Goal: Task Accomplishment & Management: Manage account settings

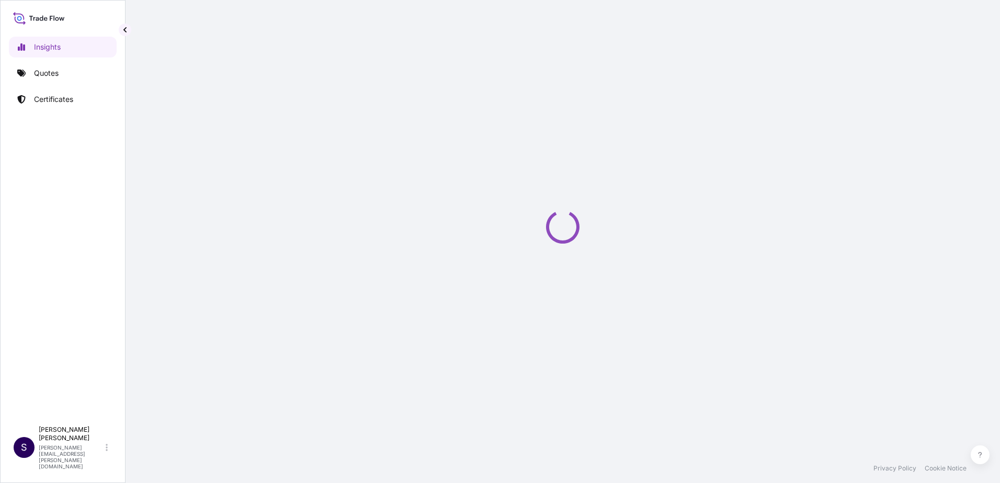
select select "2025"
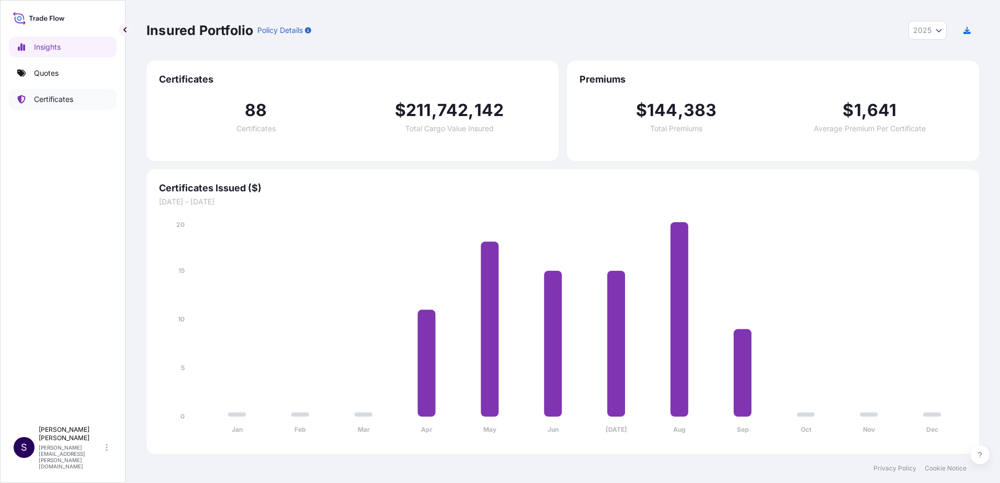
click at [59, 98] on p "Certificates" at bounding box center [53, 99] width 39 height 10
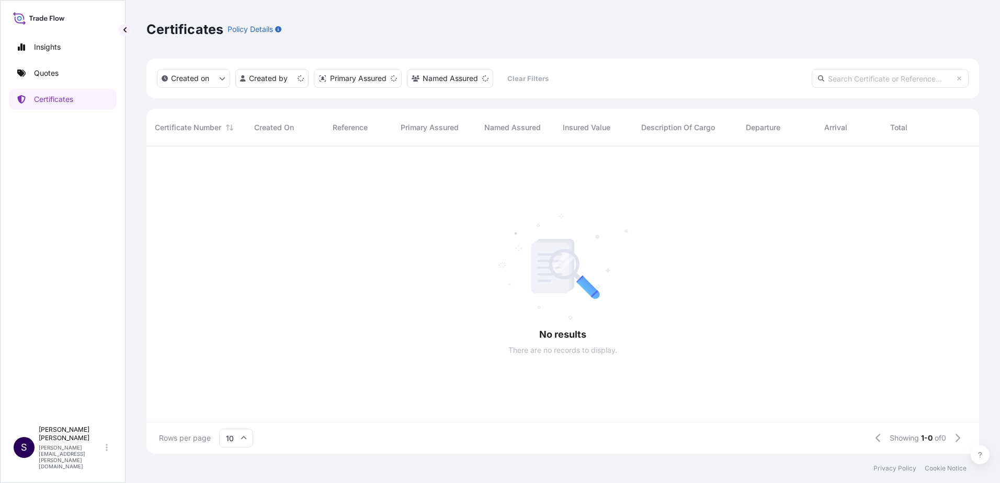
scroll to position [8, 8]
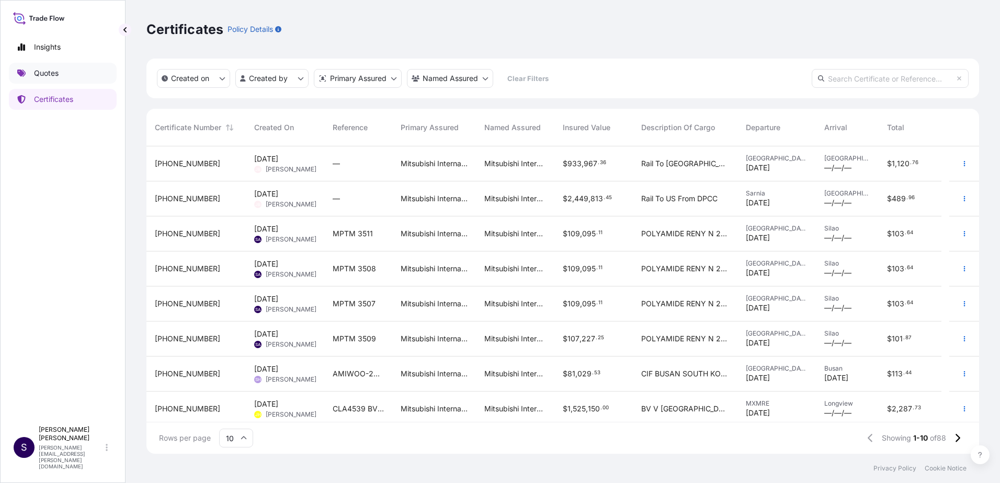
click at [76, 65] on link "Quotes" at bounding box center [63, 73] width 108 height 21
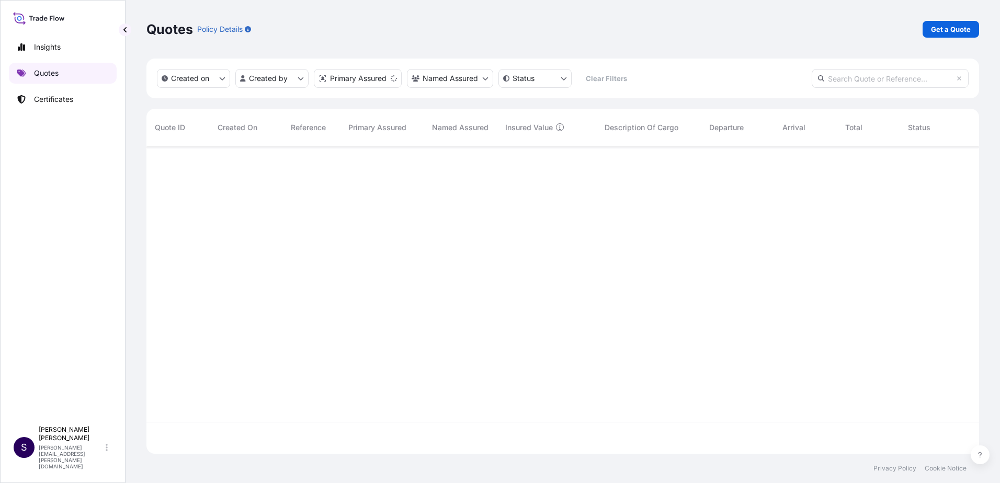
scroll to position [305, 825]
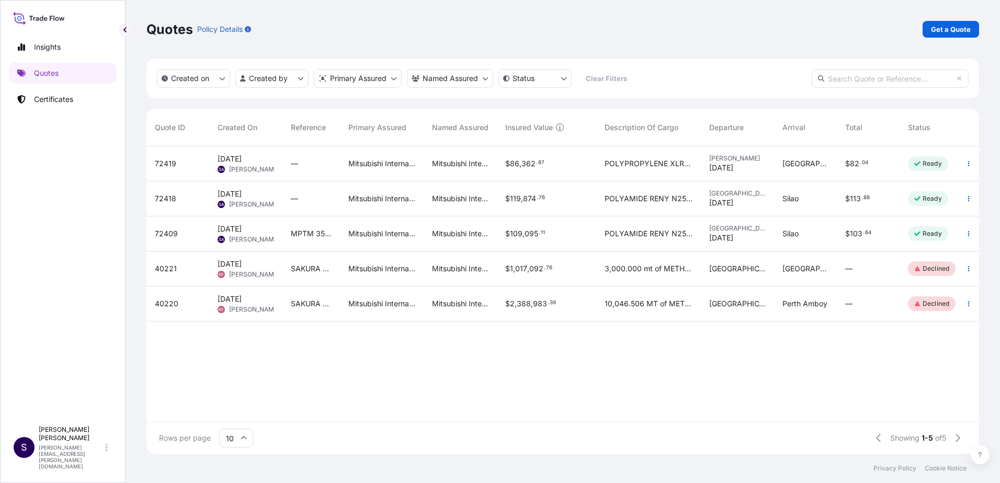
click at [792, 162] on span "[GEOGRAPHIC_DATA]" at bounding box center [805, 163] width 46 height 10
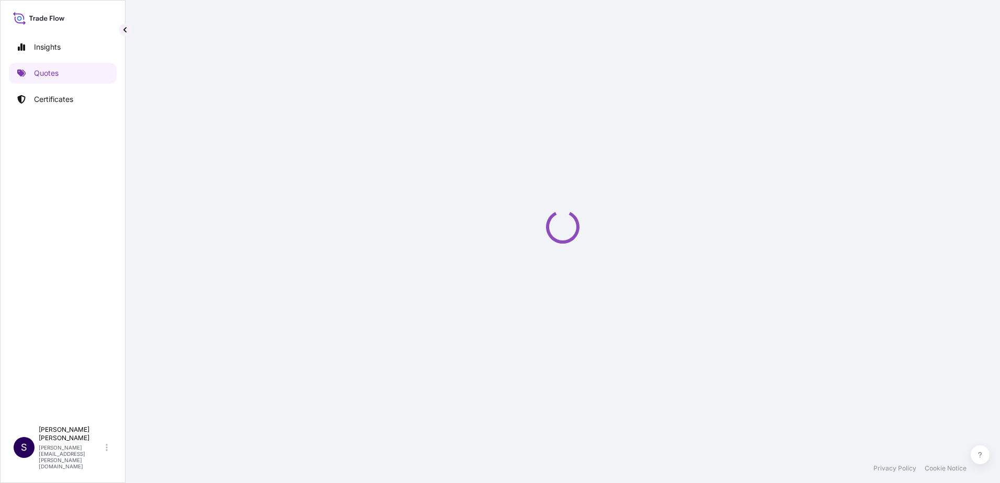
select select "Truck"
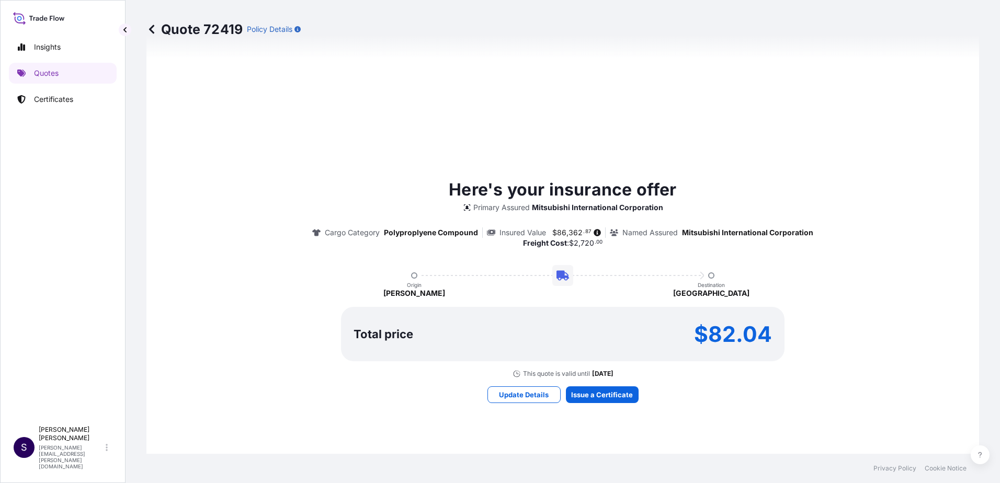
scroll to position [542, 0]
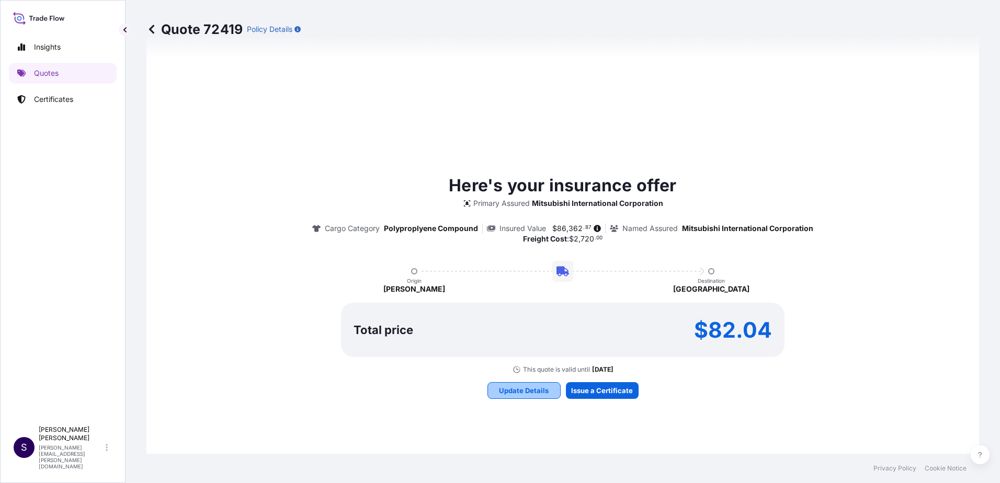
click at [525, 392] on p "Update Details" at bounding box center [524, 390] width 50 height 10
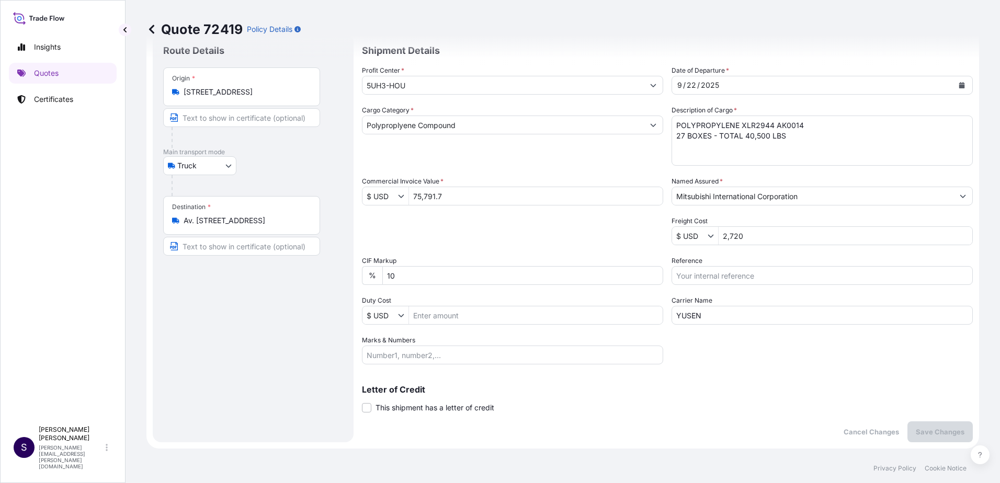
scroll to position [17, 0]
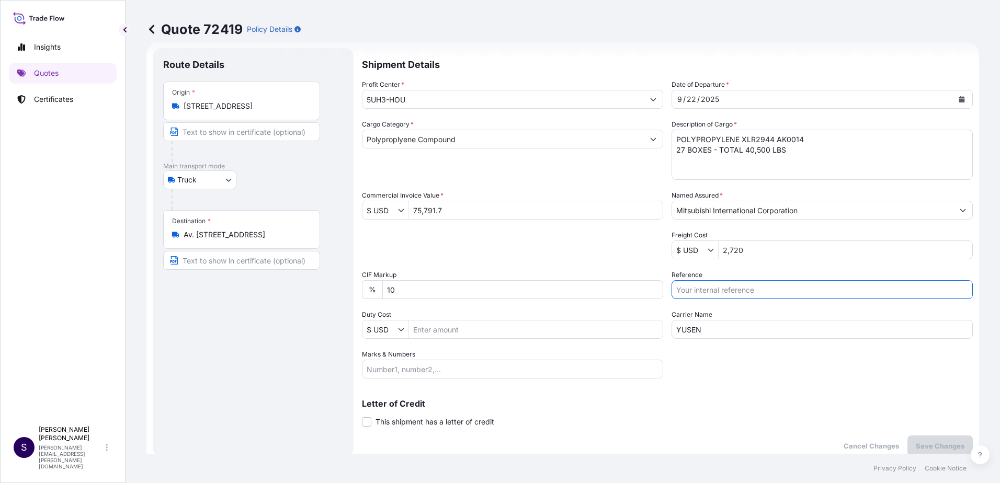
click at [729, 294] on input "Reference" at bounding box center [821, 289] width 301 height 19
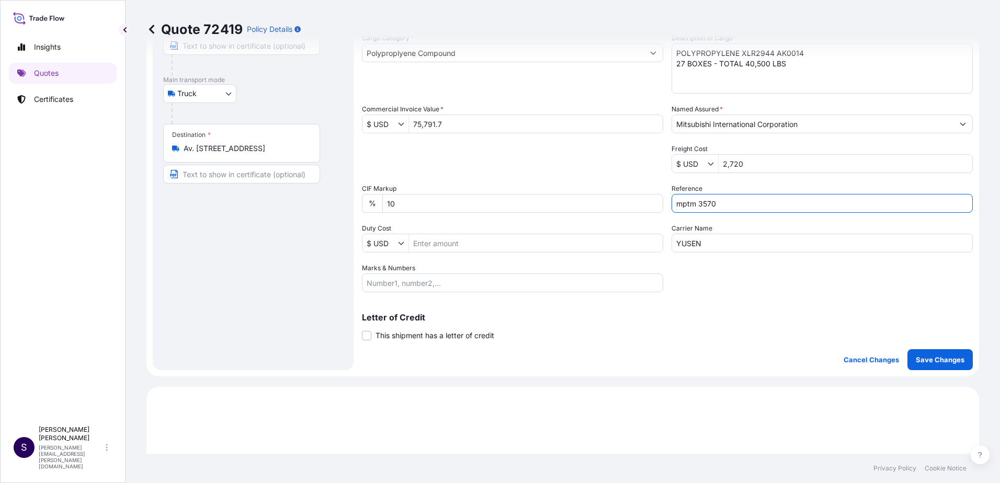
scroll to position [121, 0]
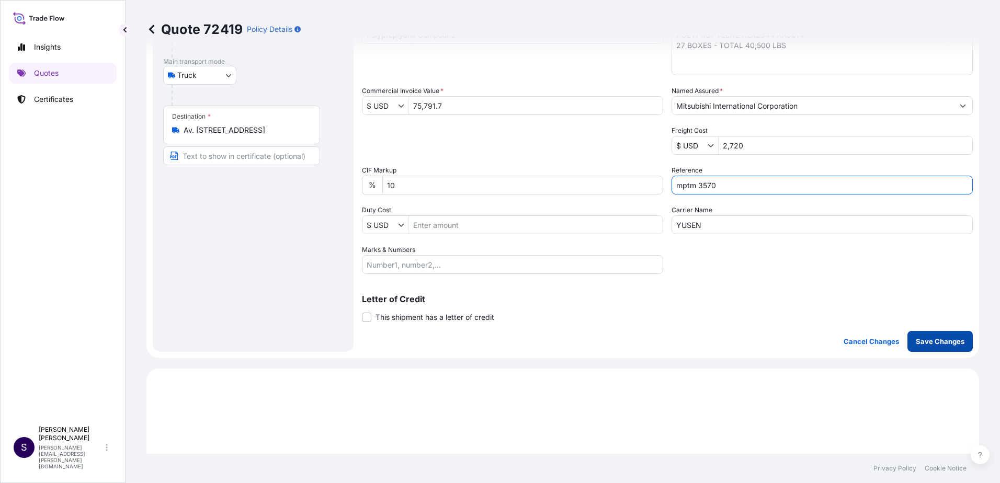
type input "mptm 3570"
click at [933, 343] on p "Save Changes" at bounding box center [940, 341] width 49 height 10
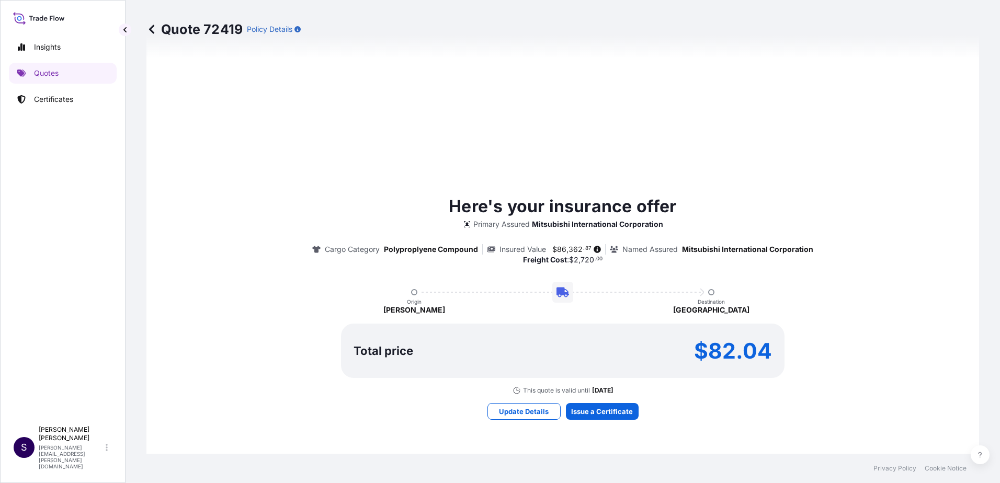
select select "Truck"
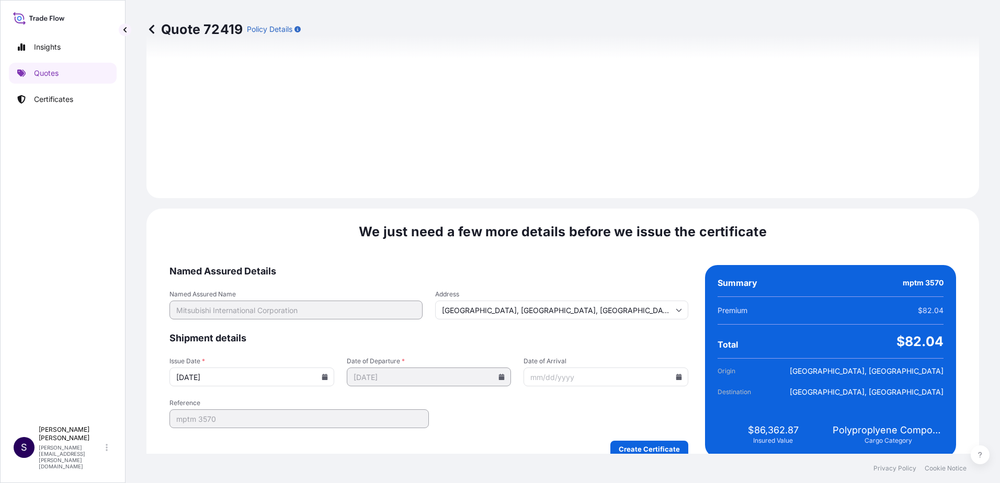
scroll to position [1260, 0]
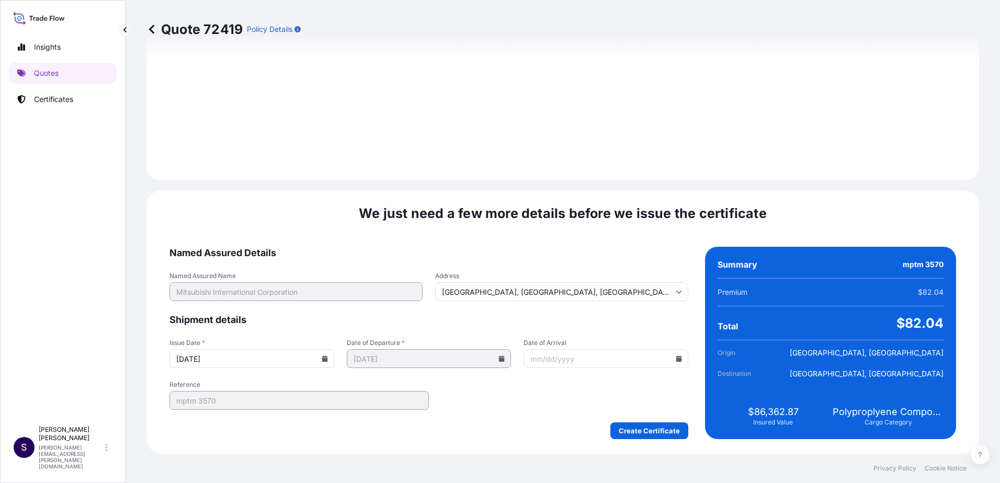
click at [322, 357] on icon at bounding box center [325, 359] width 6 height 6
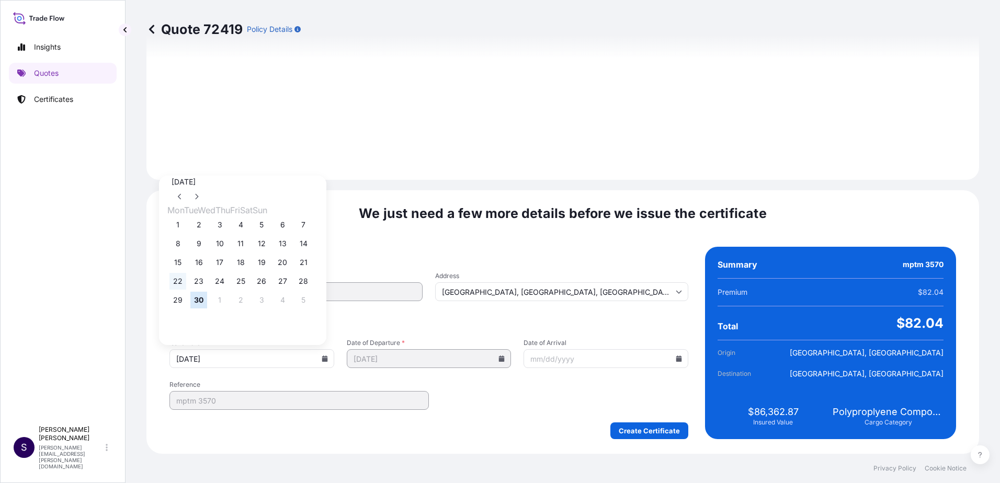
click at [176, 283] on button "22" at bounding box center [177, 281] width 17 height 17
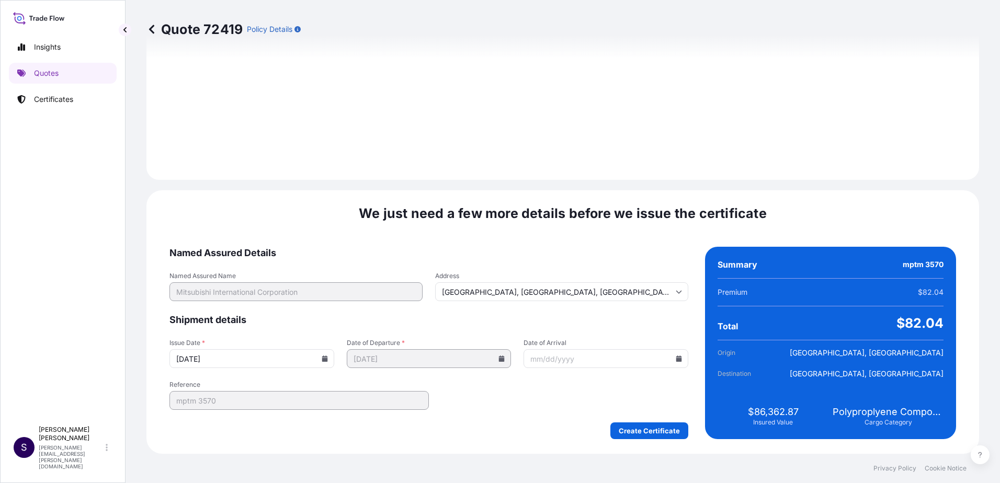
type input "[DATE]"
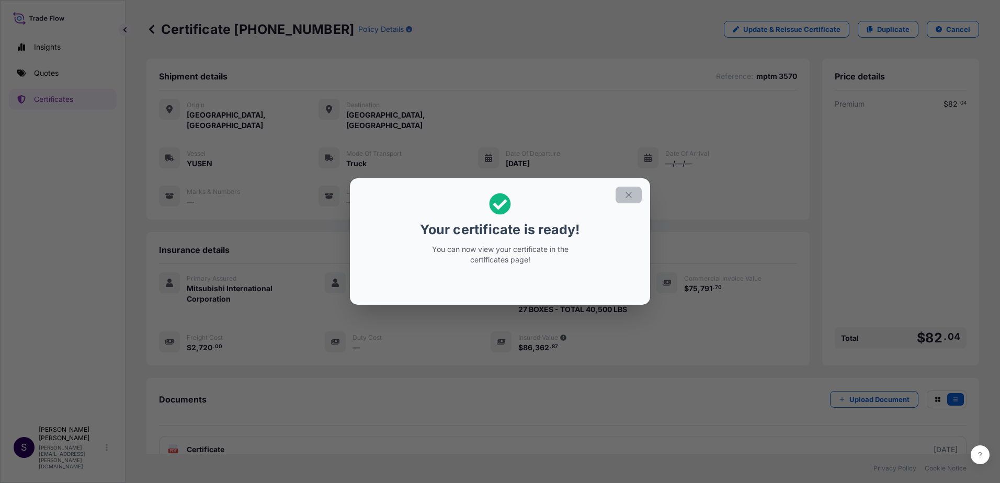
click at [627, 196] on icon "button" at bounding box center [628, 194] width 9 height 9
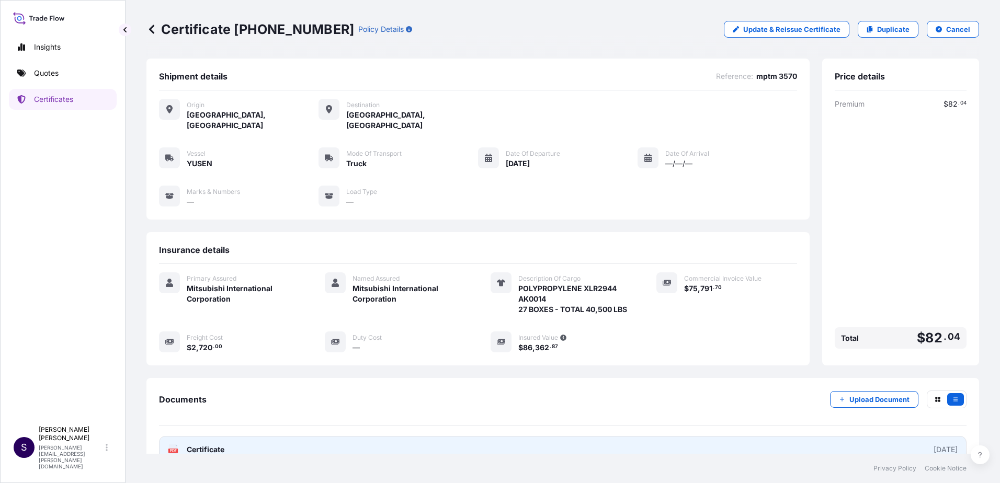
click at [420, 438] on link "PDF Certificate [DATE]" at bounding box center [562, 449] width 807 height 27
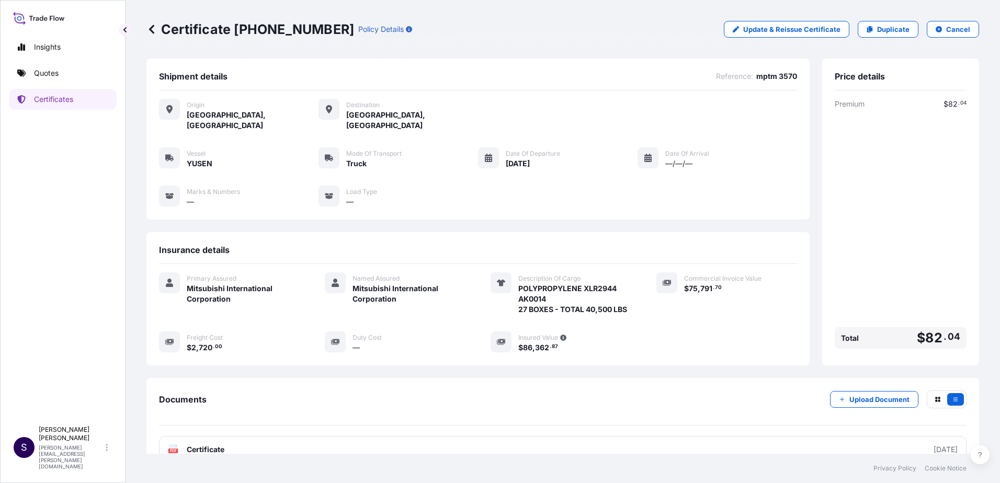
click at [154, 29] on icon at bounding box center [151, 29] width 10 height 10
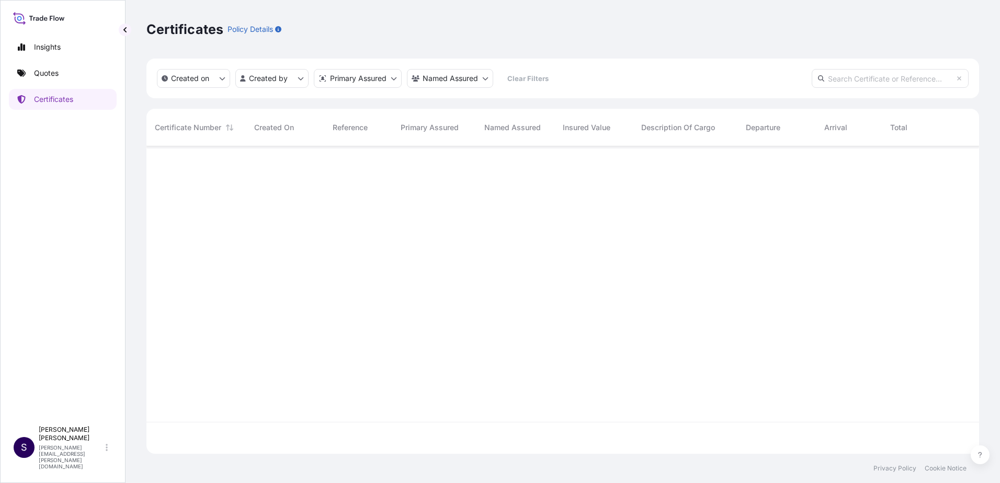
scroll to position [305, 825]
click at [67, 78] on link "Quotes" at bounding box center [63, 73] width 108 height 21
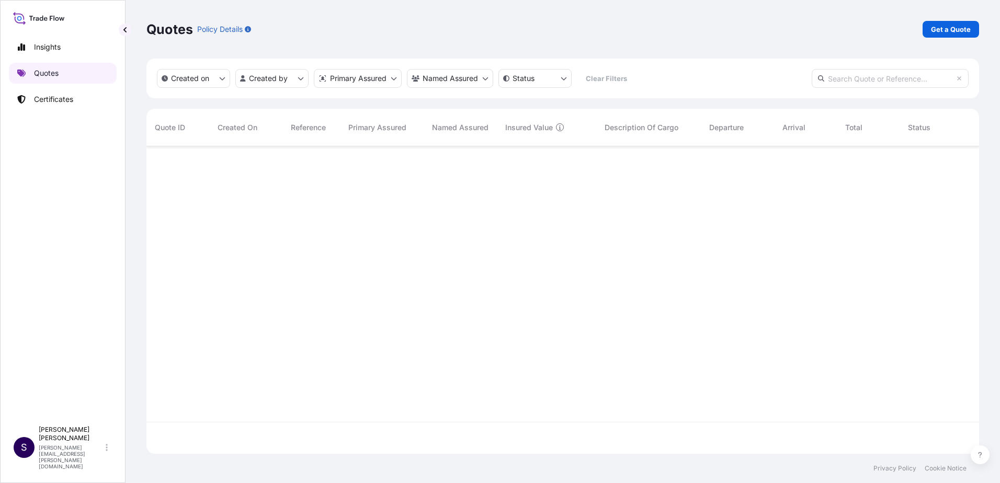
scroll to position [305, 825]
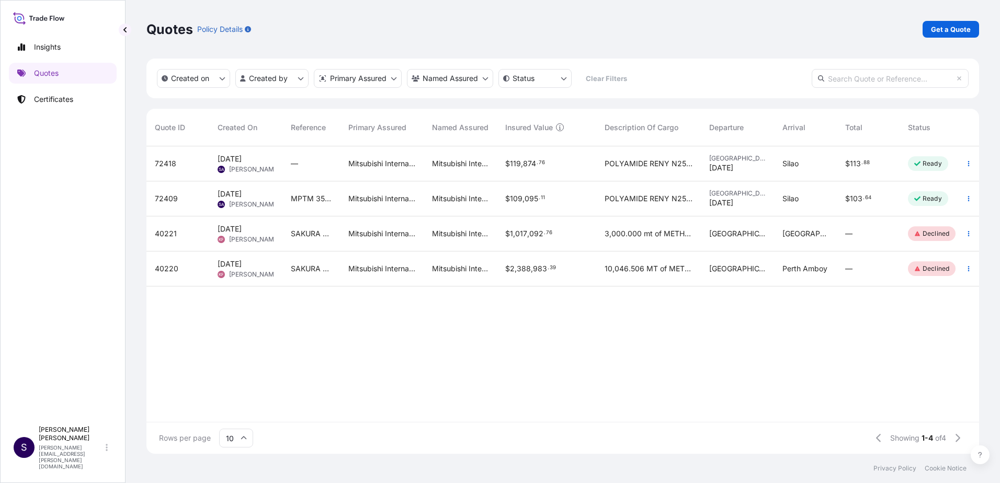
click at [654, 161] on span "POLYAMIDE RENY N252-U22, 24 BOXES - 42,240 LBS. TOTAL" at bounding box center [648, 163] width 88 height 10
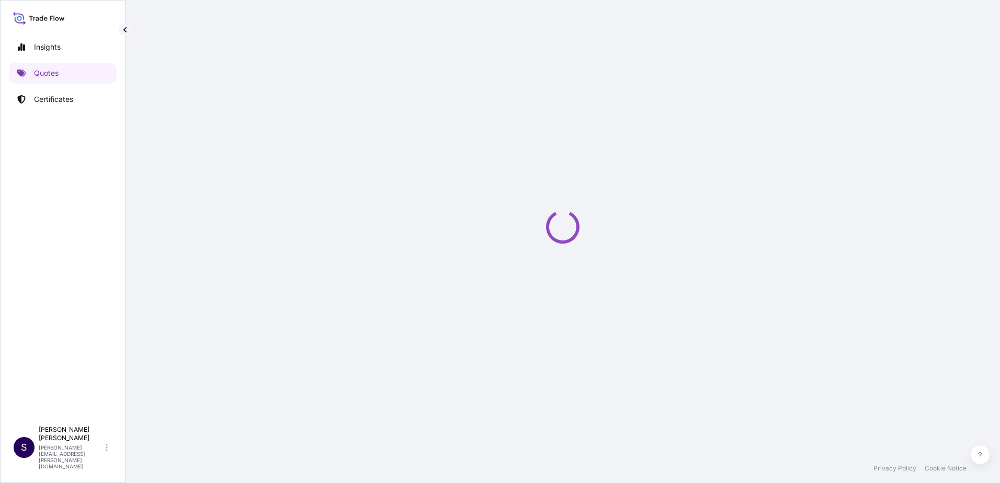
select select "Truck"
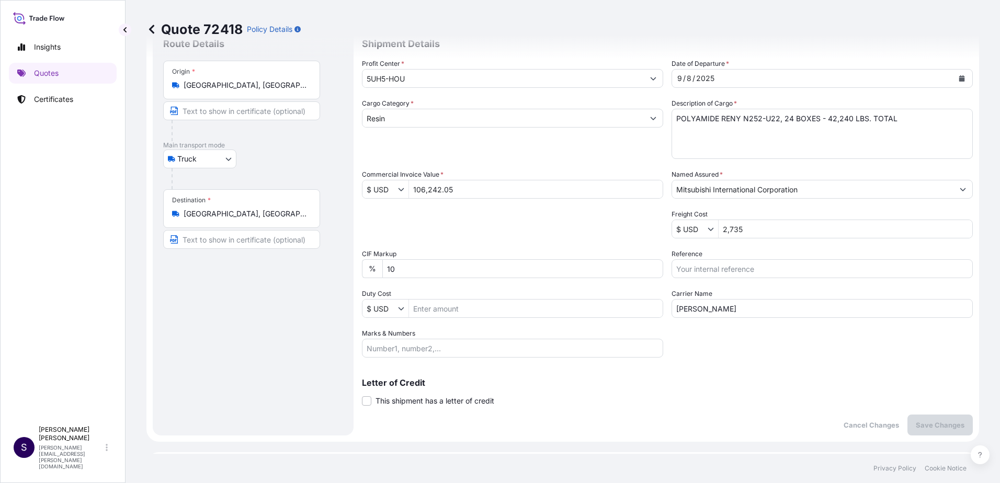
scroll to position [19, 0]
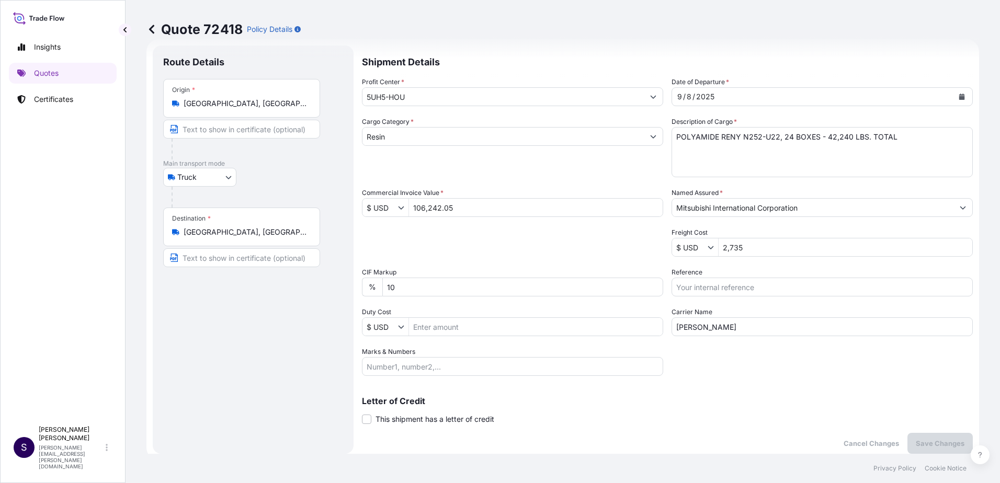
click at [814, 279] on input "Reference" at bounding box center [821, 287] width 301 height 19
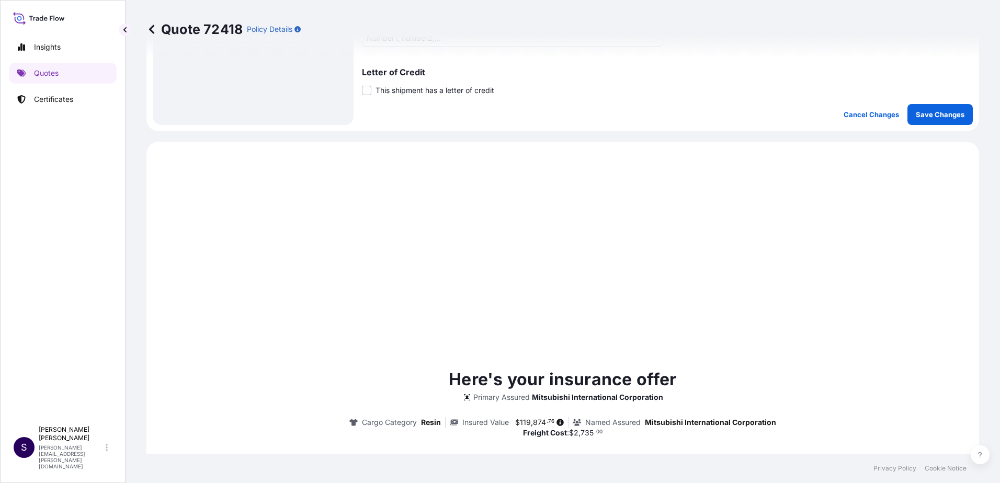
scroll to position [176, 0]
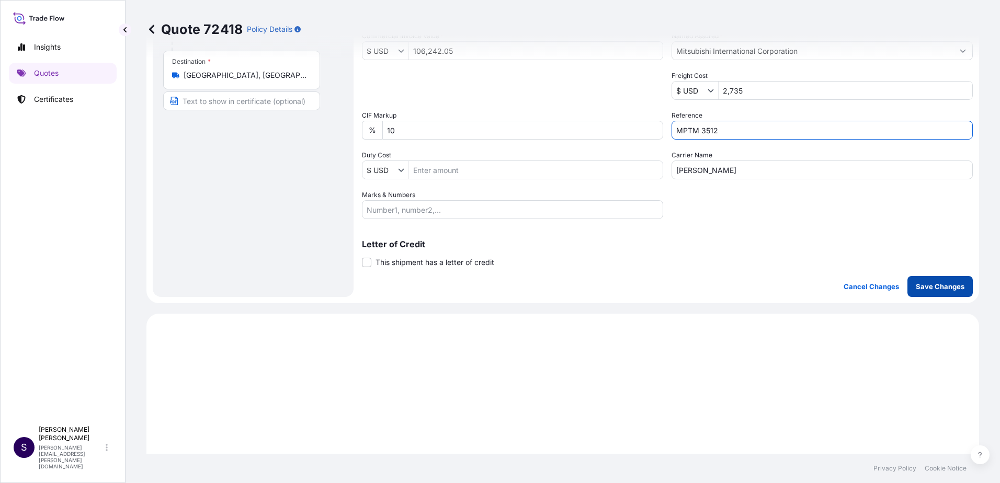
type input "MPTM 3512"
click at [930, 292] on button "Save Changes" at bounding box center [939, 286] width 65 height 21
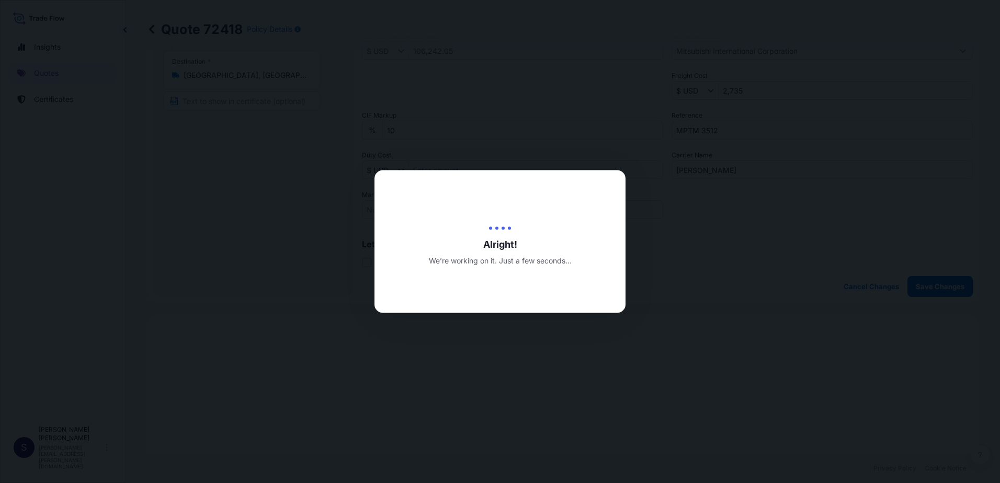
type input "[DATE]"
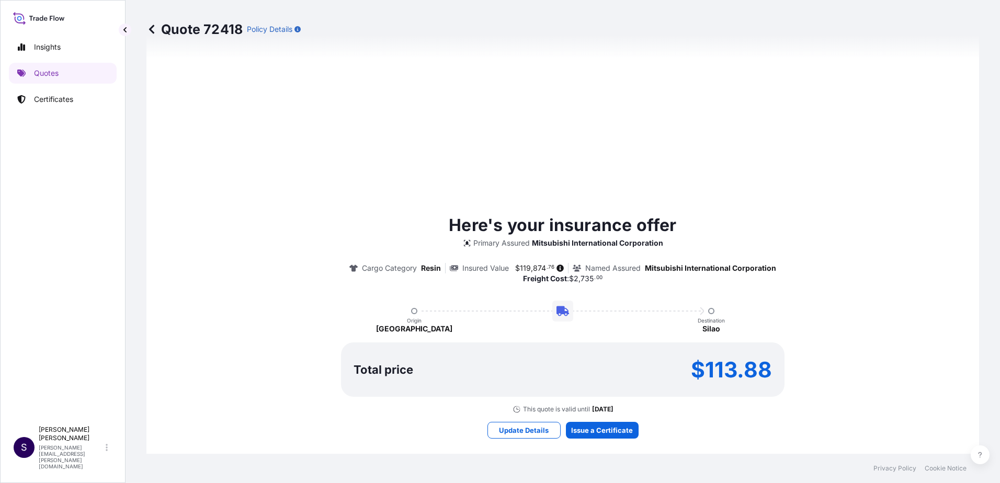
select select "Truck"
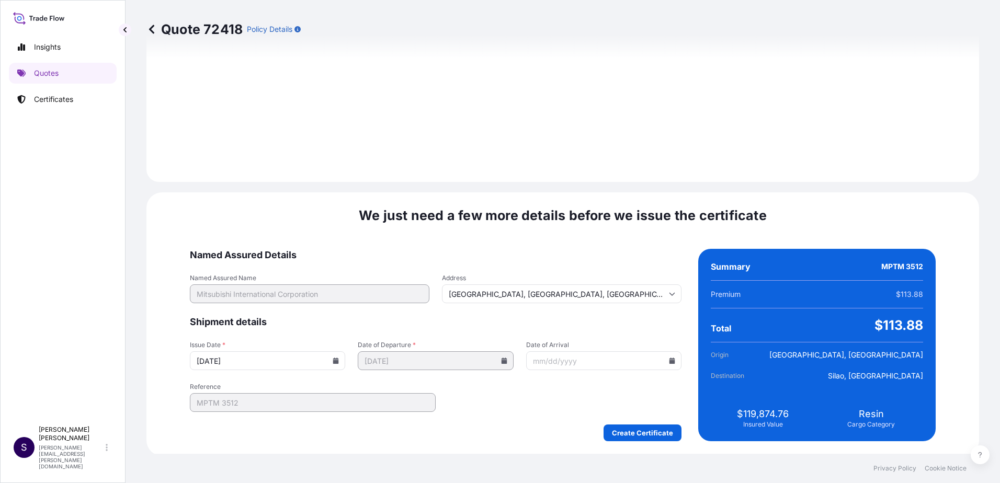
scroll to position [1260, 0]
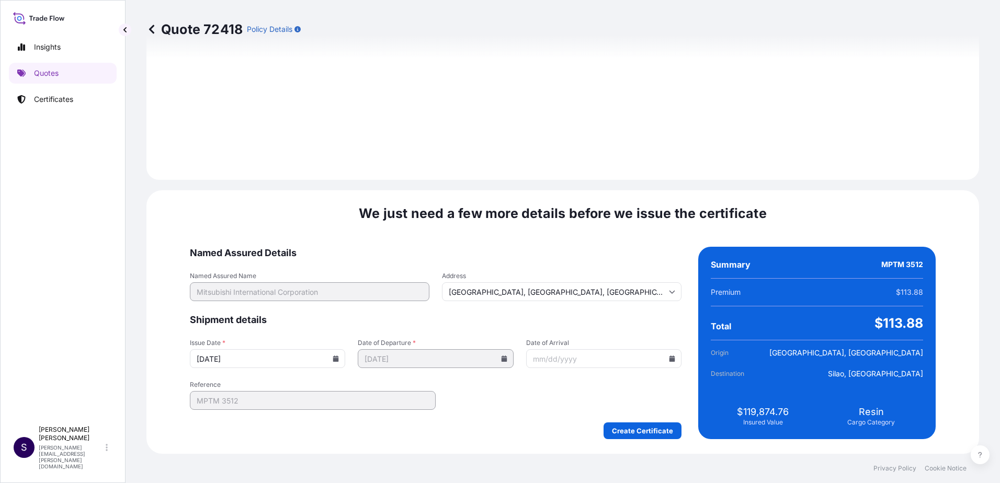
click at [339, 361] on icon at bounding box center [336, 359] width 6 height 6
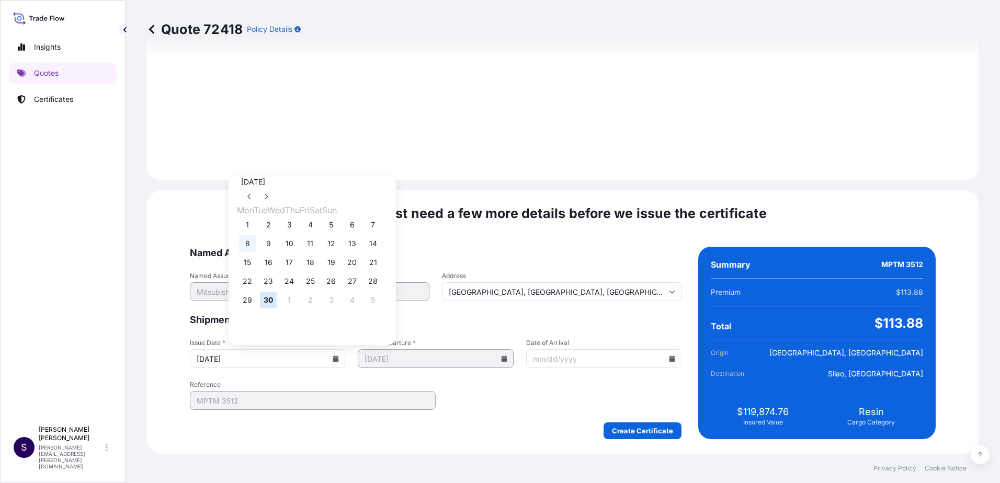
click at [247, 245] on button "8" at bounding box center [247, 243] width 17 height 17
type input "[DATE]"
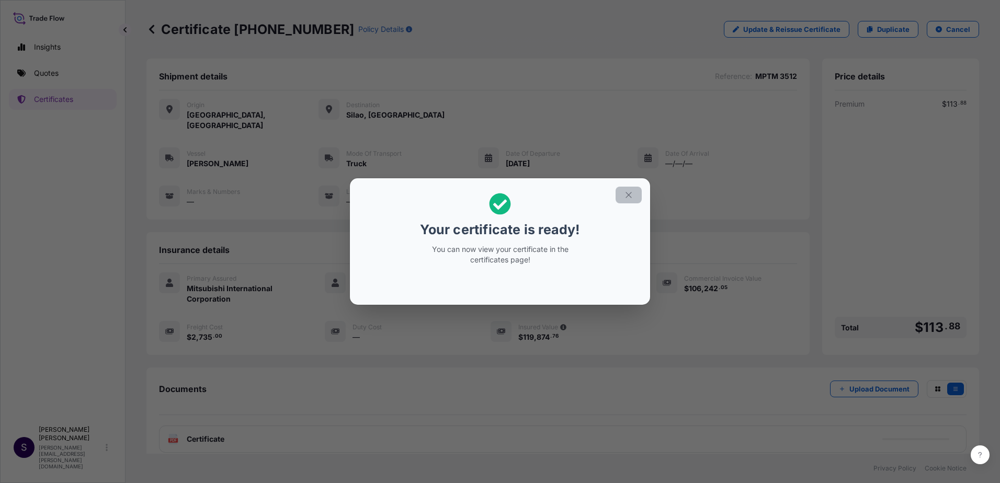
click at [633, 192] on icon "button" at bounding box center [628, 194] width 9 height 9
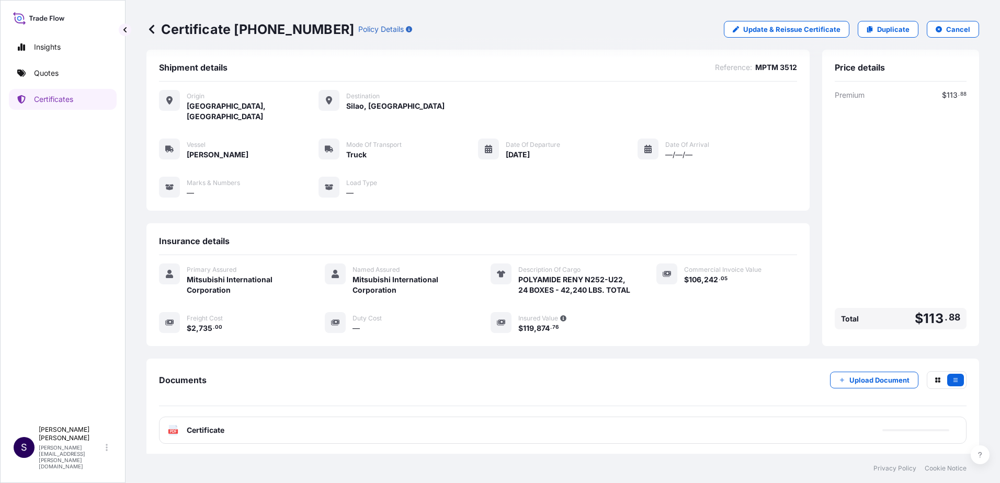
scroll to position [12, 0]
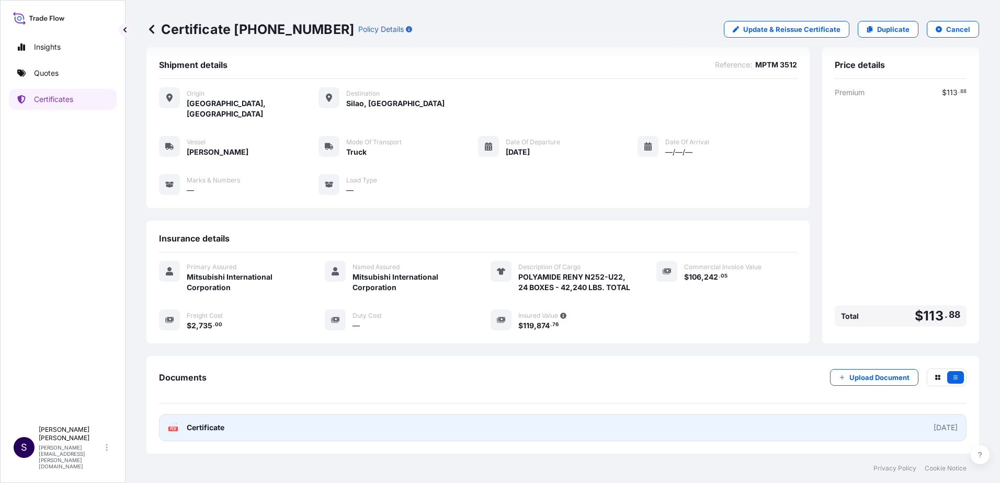
click at [591, 438] on link "PDF Certificate [DATE]" at bounding box center [562, 427] width 807 height 27
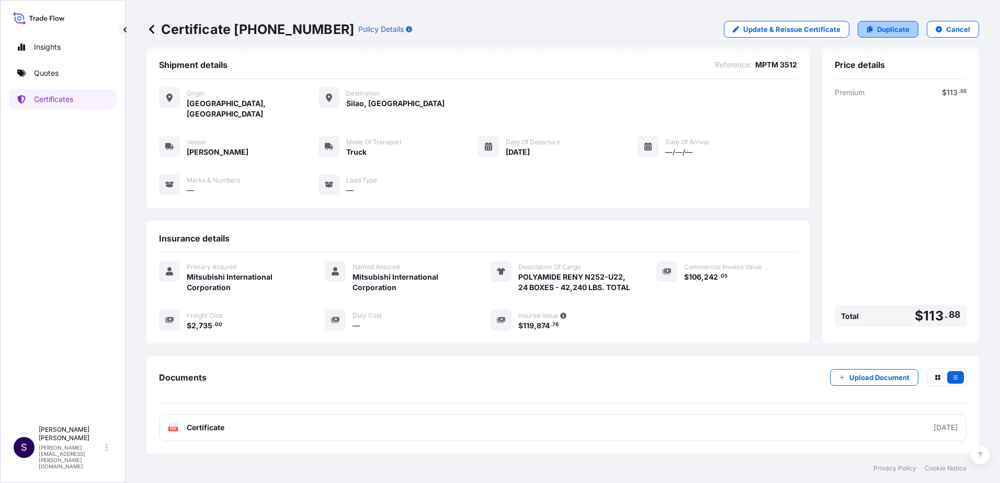
click at [886, 30] on p "Duplicate" at bounding box center [893, 29] width 32 height 10
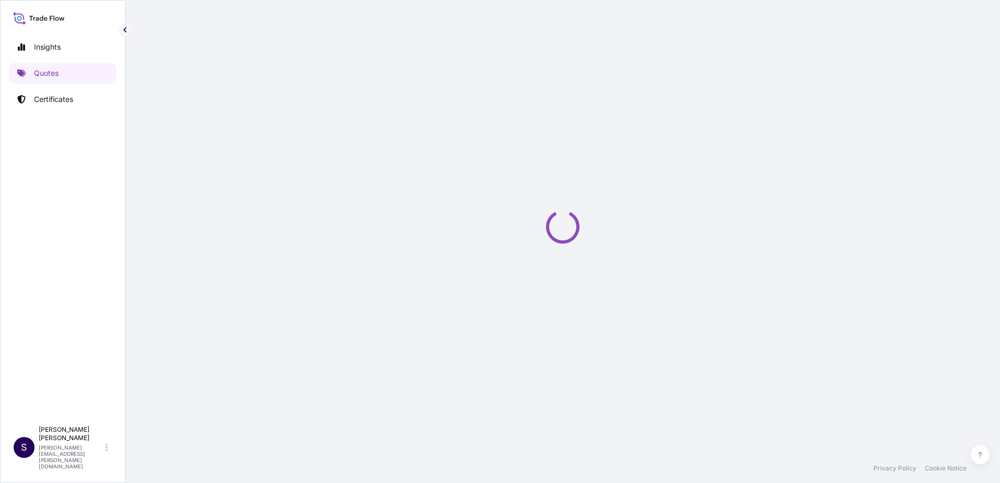
select select "Truck"
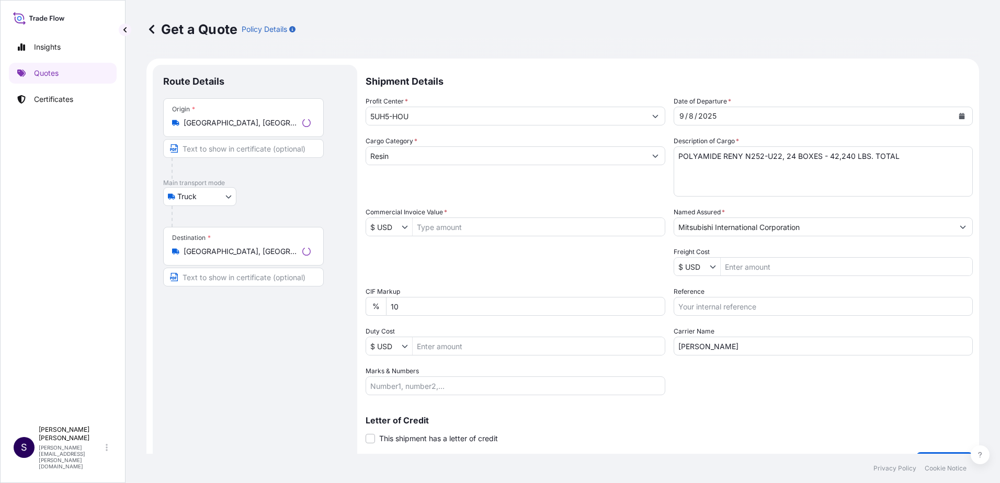
scroll to position [17, 0]
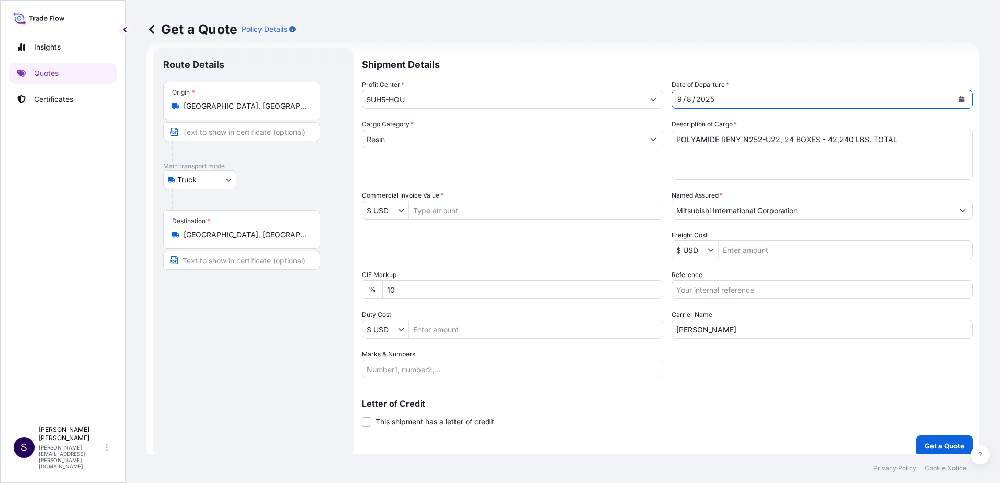
click at [958, 98] on icon "Calendar" at bounding box center [961, 99] width 6 height 6
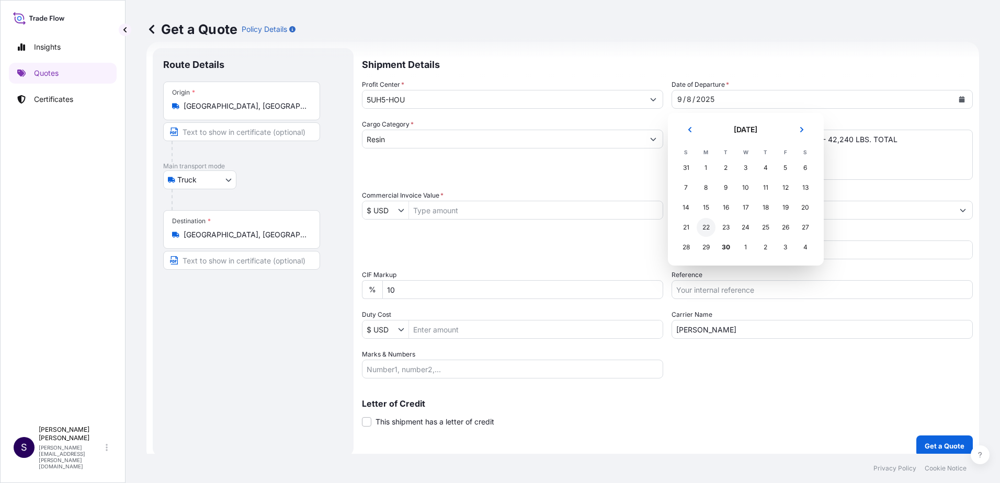
click at [713, 226] on div "22" at bounding box center [705, 227] width 19 height 19
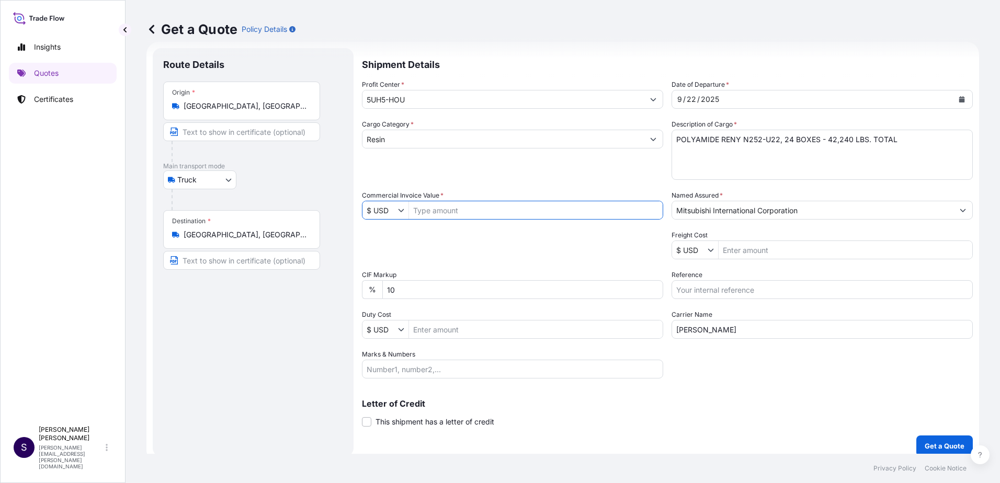
click at [474, 210] on input "Commercial Invoice Value *" at bounding box center [536, 210] width 254 height 19
type input "106,242.05"
click at [742, 251] on input "Freight Cost" at bounding box center [845, 250] width 254 height 19
type input "2,735"
click at [735, 298] on input "Reference" at bounding box center [821, 289] width 301 height 19
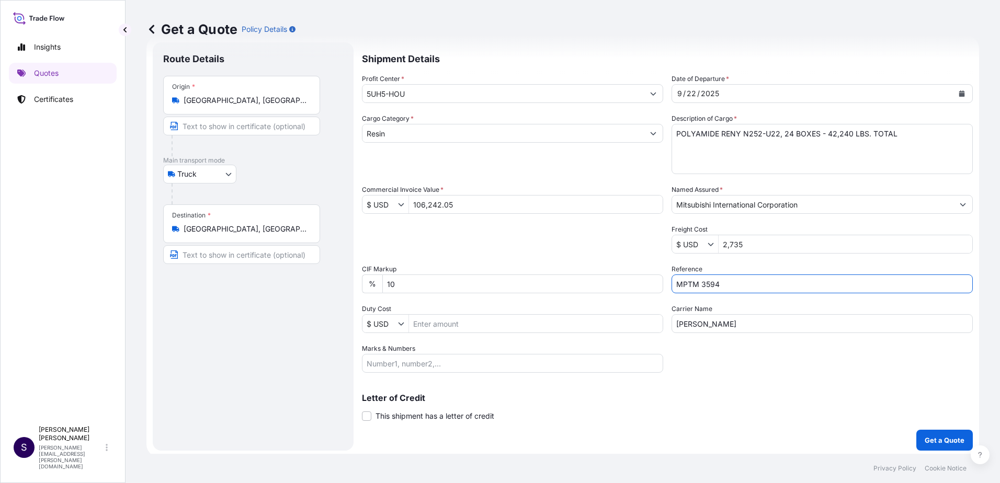
scroll to position [26, 0]
type input "MPTM 3594"
click at [918, 442] on button "Get a Quote" at bounding box center [944, 437] width 56 height 21
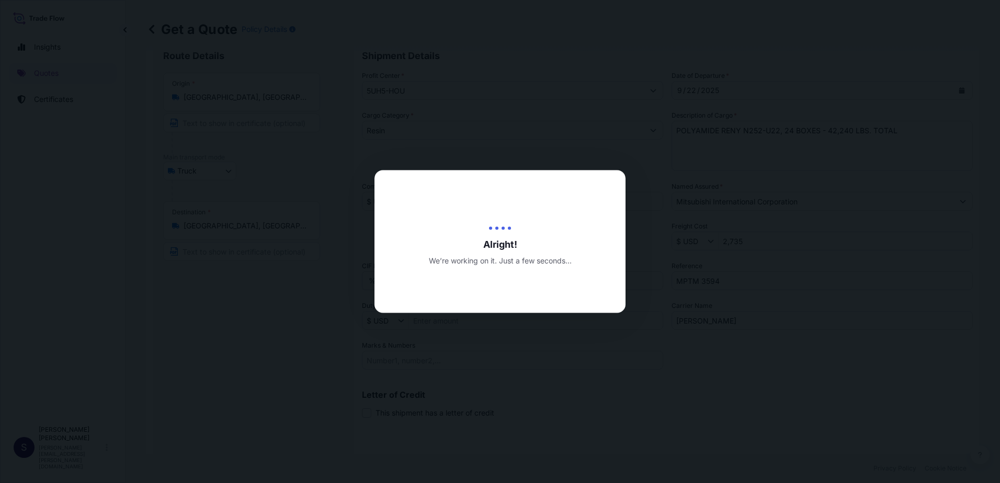
type input "[DATE]"
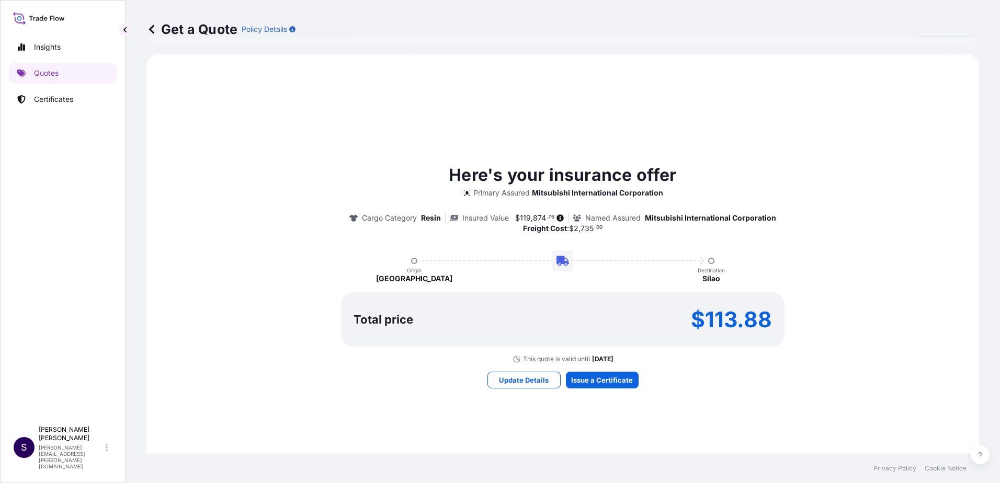
scroll to position [471, 0]
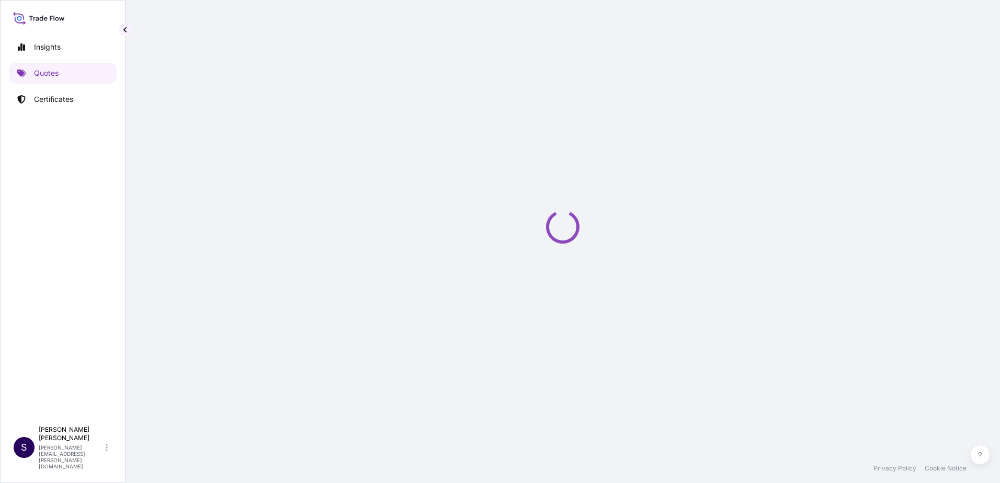
select select "Truck"
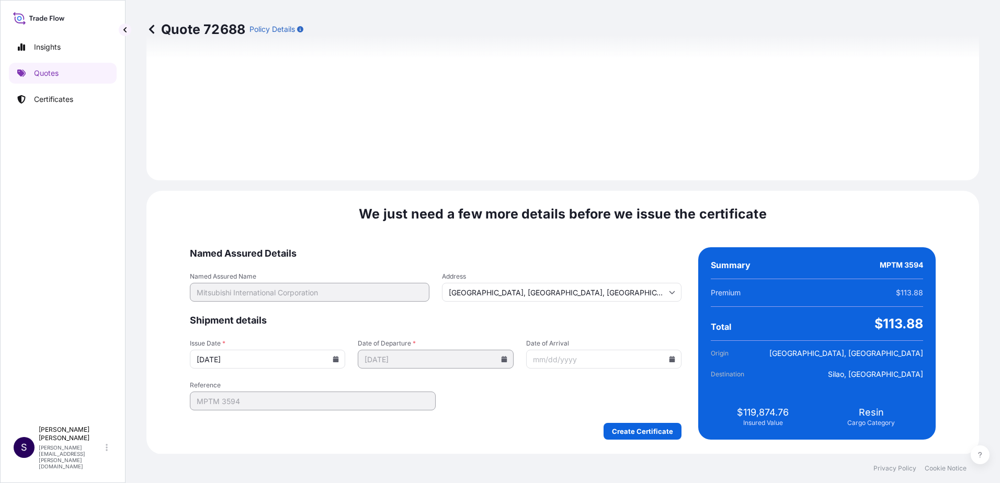
scroll to position [1260, 0]
click at [339, 359] on icon at bounding box center [336, 359] width 6 height 6
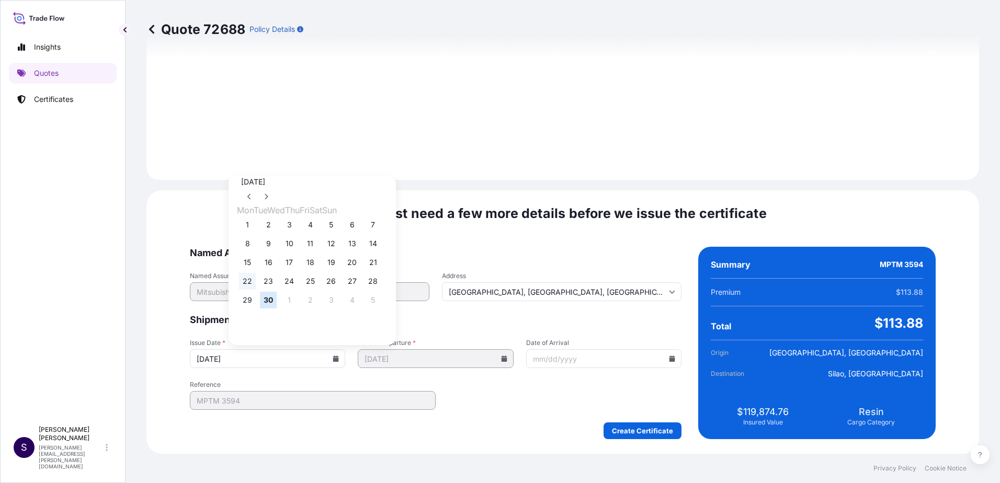
click at [249, 280] on button "22" at bounding box center [247, 281] width 17 height 17
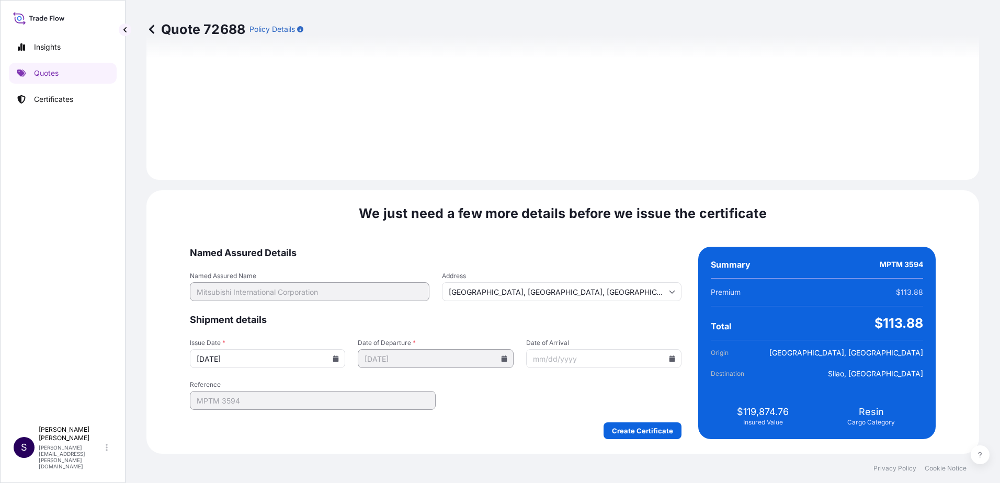
type input "[DATE]"
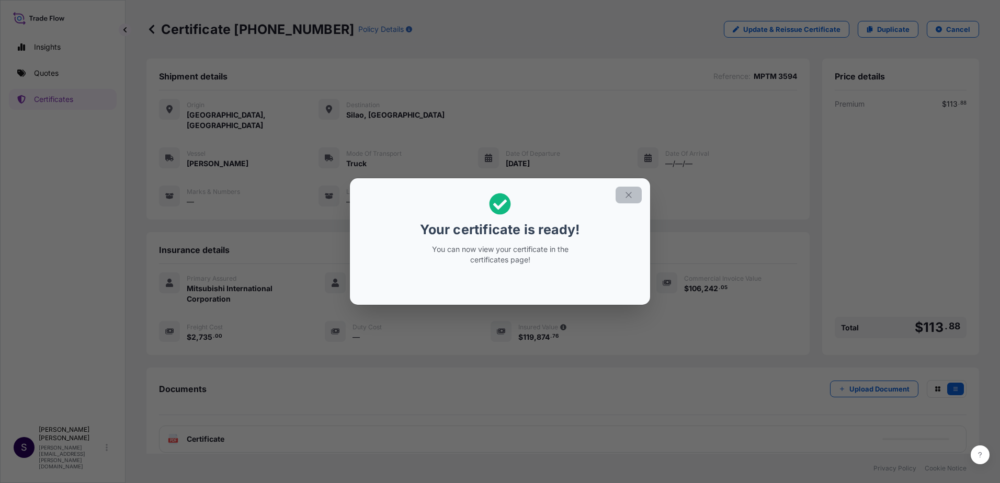
click at [629, 200] on button "button" at bounding box center [628, 195] width 26 height 17
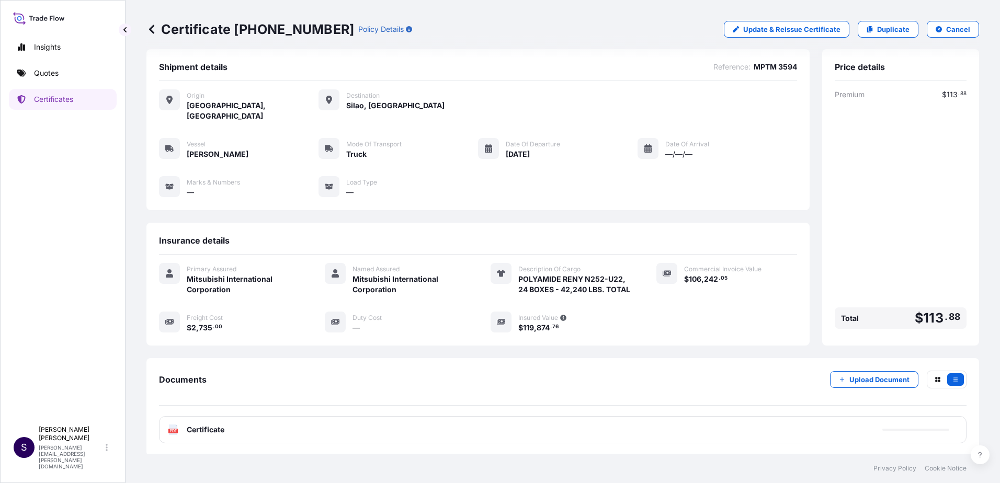
scroll to position [12, 0]
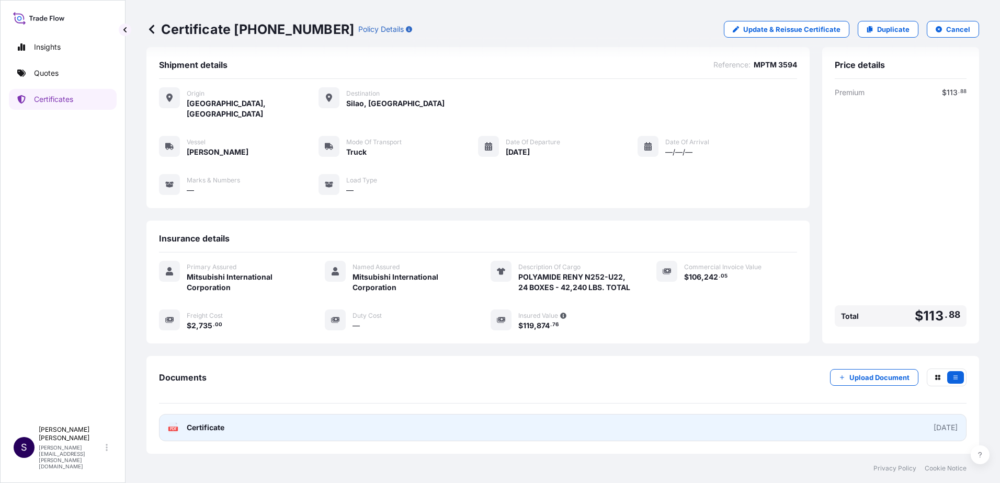
click at [581, 433] on link "PDF Certificate [DATE]" at bounding box center [562, 427] width 807 height 27
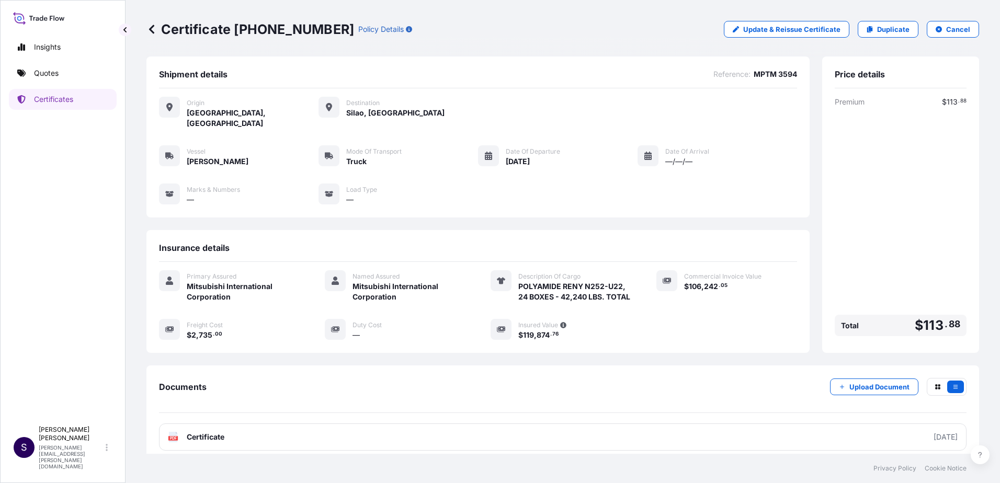
scroll to position [0, 0]
